Goal: Task Accomplishment & Management: Manage account settings

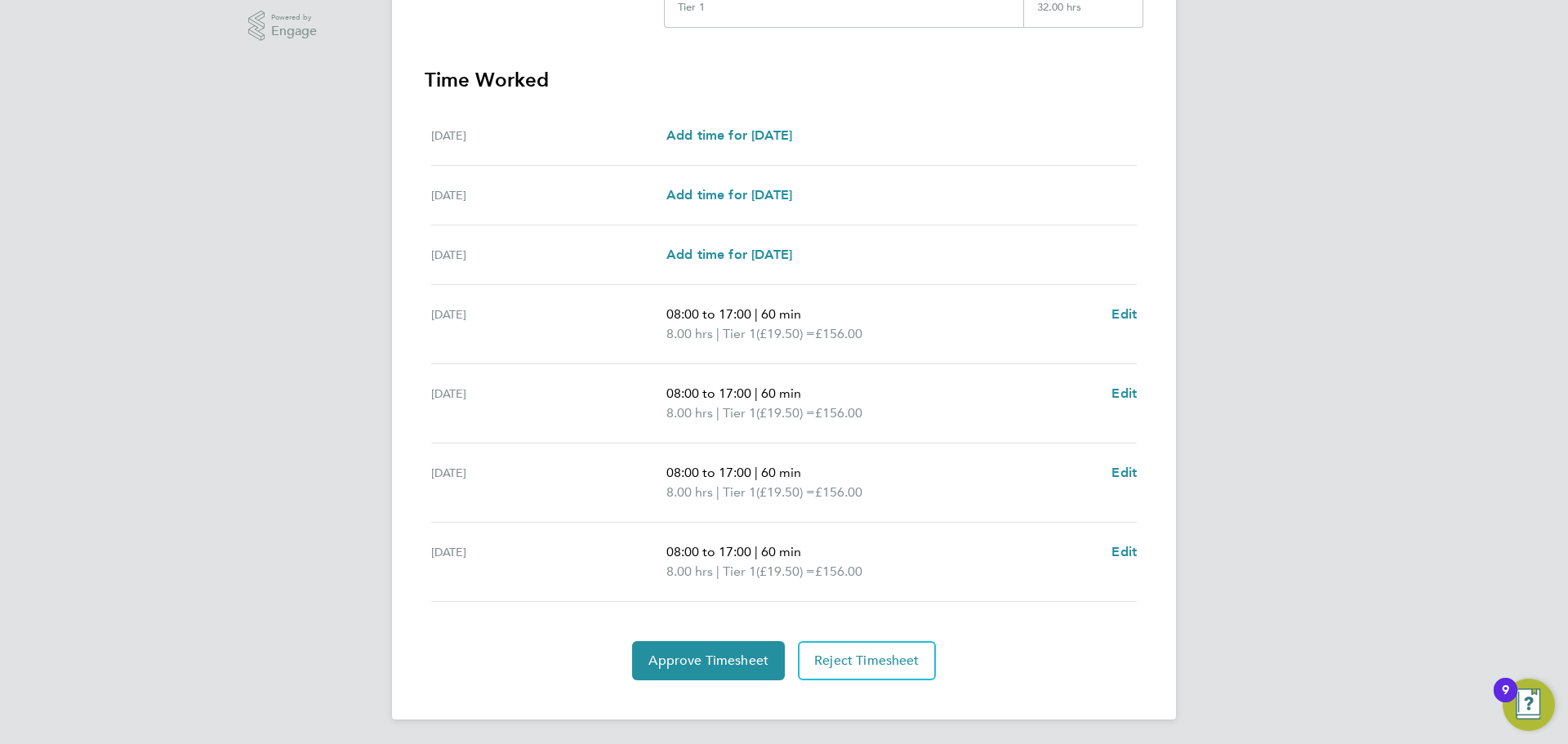
scroll to position [417, 0]
click at [680, 658] on span "Approve Timesheet" at bounding box center [709, 659] width 120 height 16
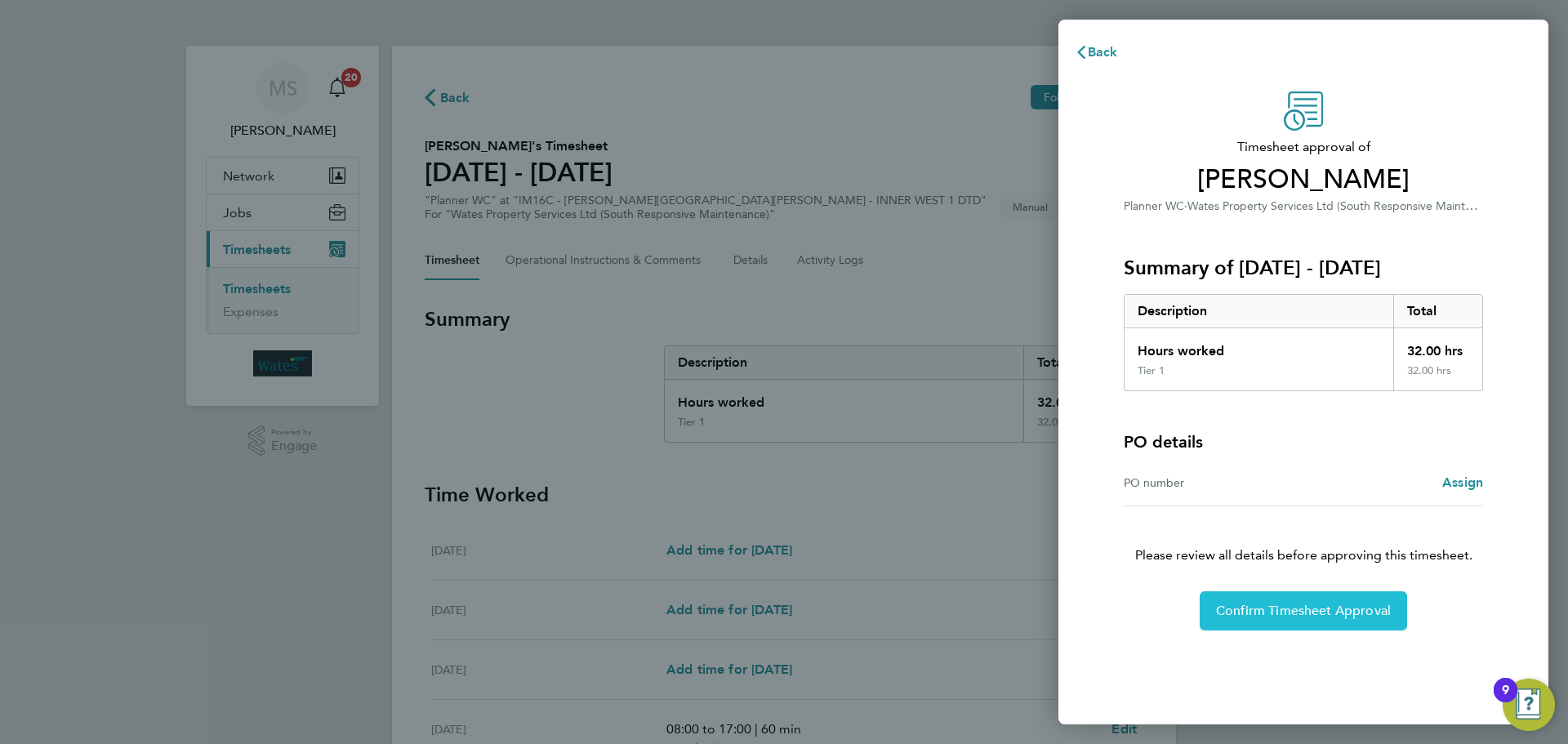
click at [1283, 619] on button "Confirm Timesheet Approval" at bounding box center [1302, 611] width 207 height 40
